Goal: Task Accomplishment & Management: Use online tool/utility

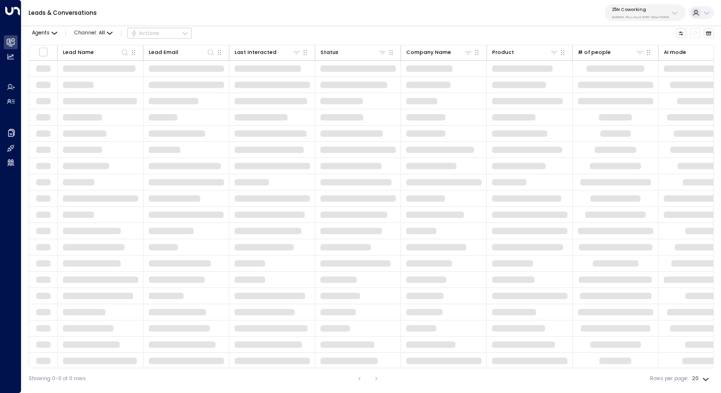
click at [645, 15] on p "3b9800f4-81ca-4ec0-8758-72fbe4763f36" at bounding box center [640, 17] width 57 height 4
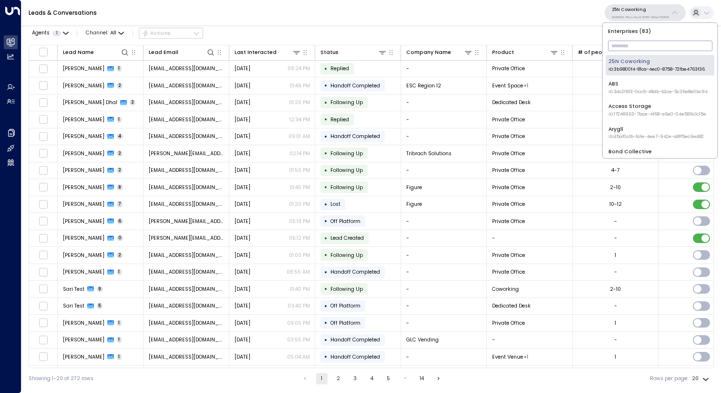
click at [642, 42] on input "text" at bounding box center [660, 45] width 104 height 15
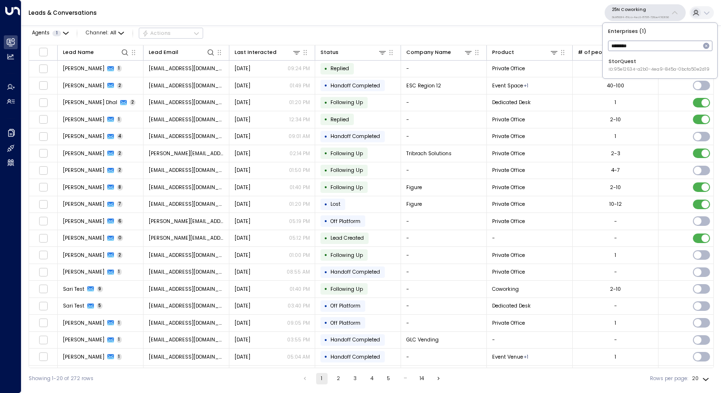
type input "********"
click at [643, 66] on span "ID: 95e12634-a2b0-4ea9-845a-0bcfa50e2d19" at bounding box center [659, 69] width 101 height 7
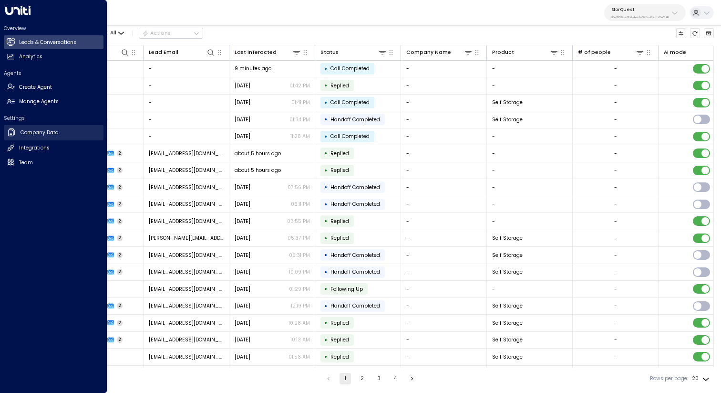
click at [41, 132] on h2 "Company Data" at bounding box center [40, 133] width 38 height 8
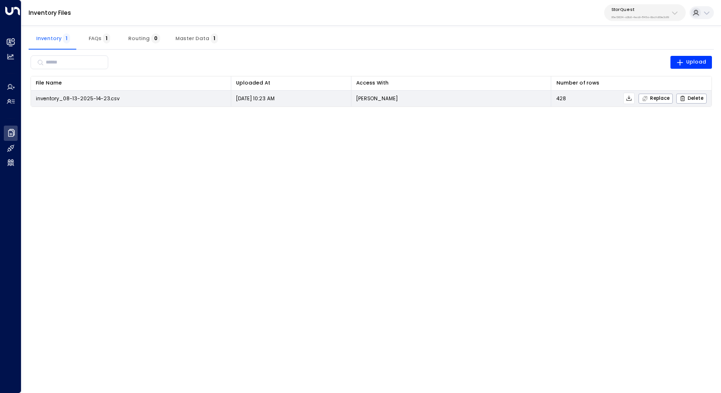
click at [629, 98] on icon at bounding box center [629, 98] width 7 height 7
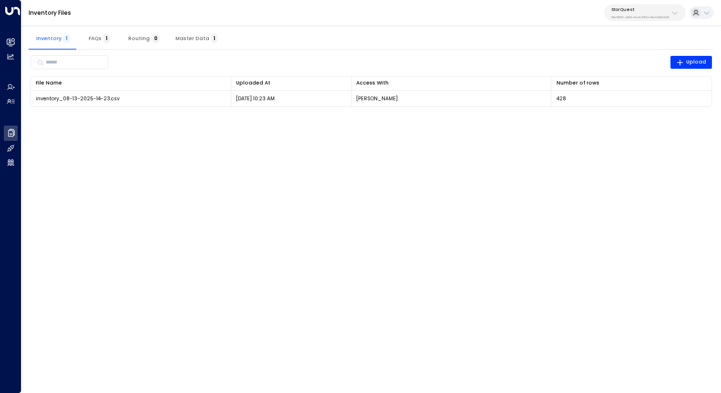
click at [479, 23] on div "Inventory Files StorQuest 95e12634-a2b0-4ea9-845a-0bcfa50e2d19" at bounding box center [371, 13] width 700 height 26
